Goal: Information Seeking & Learning: Learn about a topic

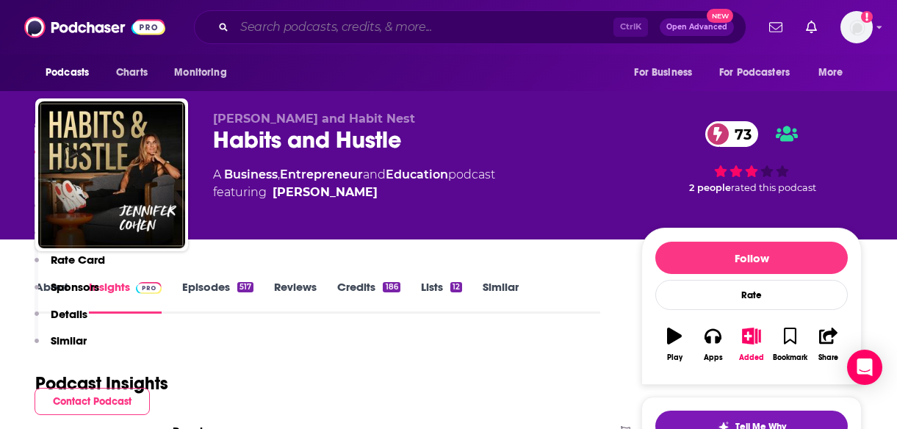
click at [294, 29] on input "Search podcasts, credits, & more..." at bounding box center [423, 27] width 379 height 24
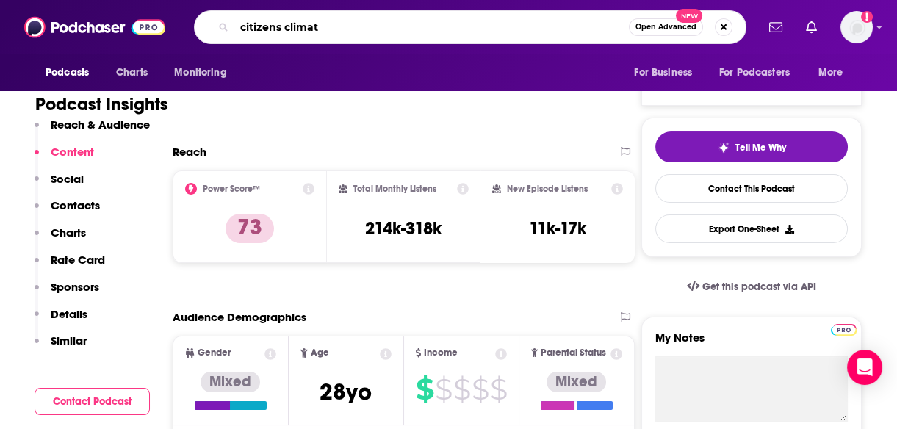
type input "citizens climate"
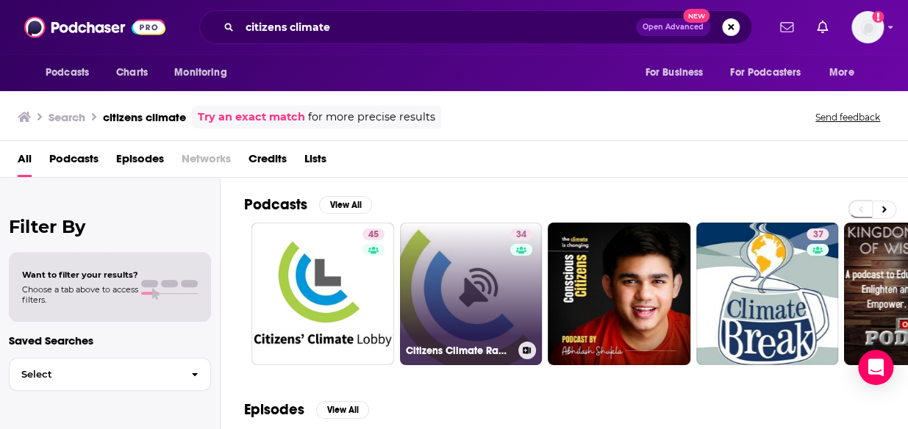
click at [488, 279] on link "34 Citizens Climate Radio Climate Change Podcast" at bounding box center [471, 294] width 143 height 143
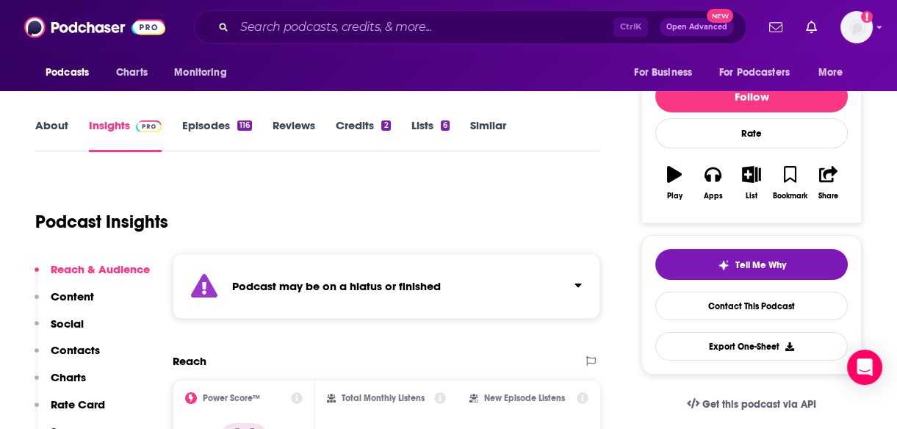
scroll to position [266, 0]
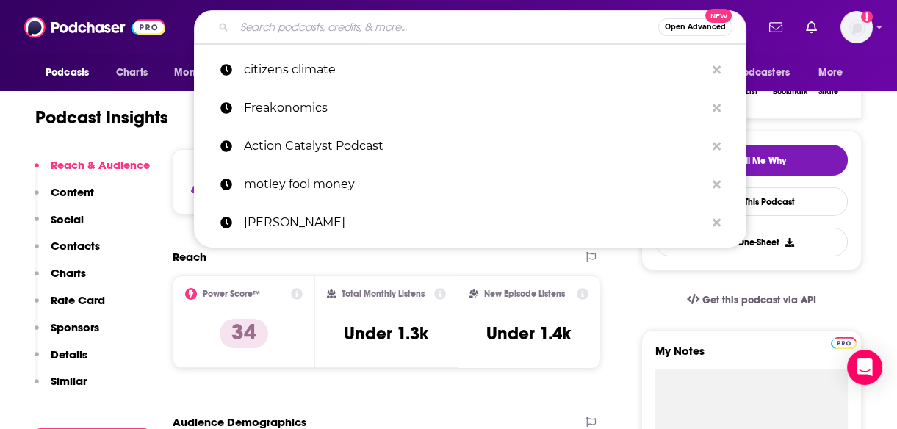
click at [280, 31] on input "Search podcasts, credits, & more..." at bounding box center [446, 27] width 424 height 24
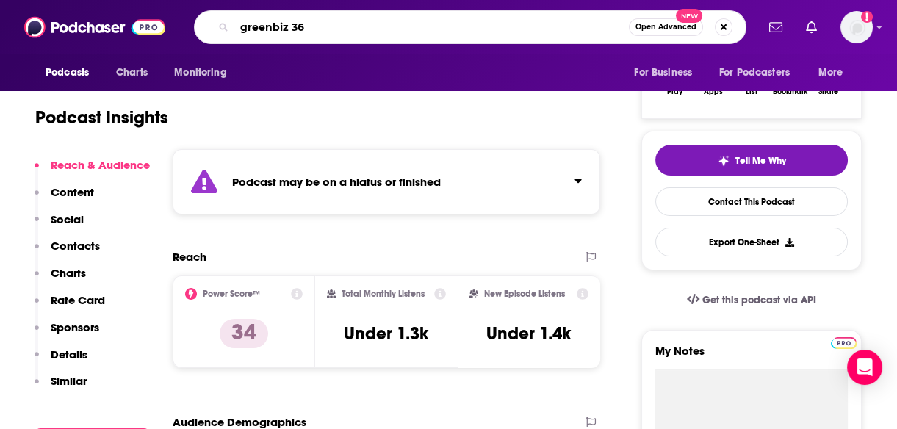
type input "greenbiz 360"
